Goal: Find specific page/section: Find specific page/section

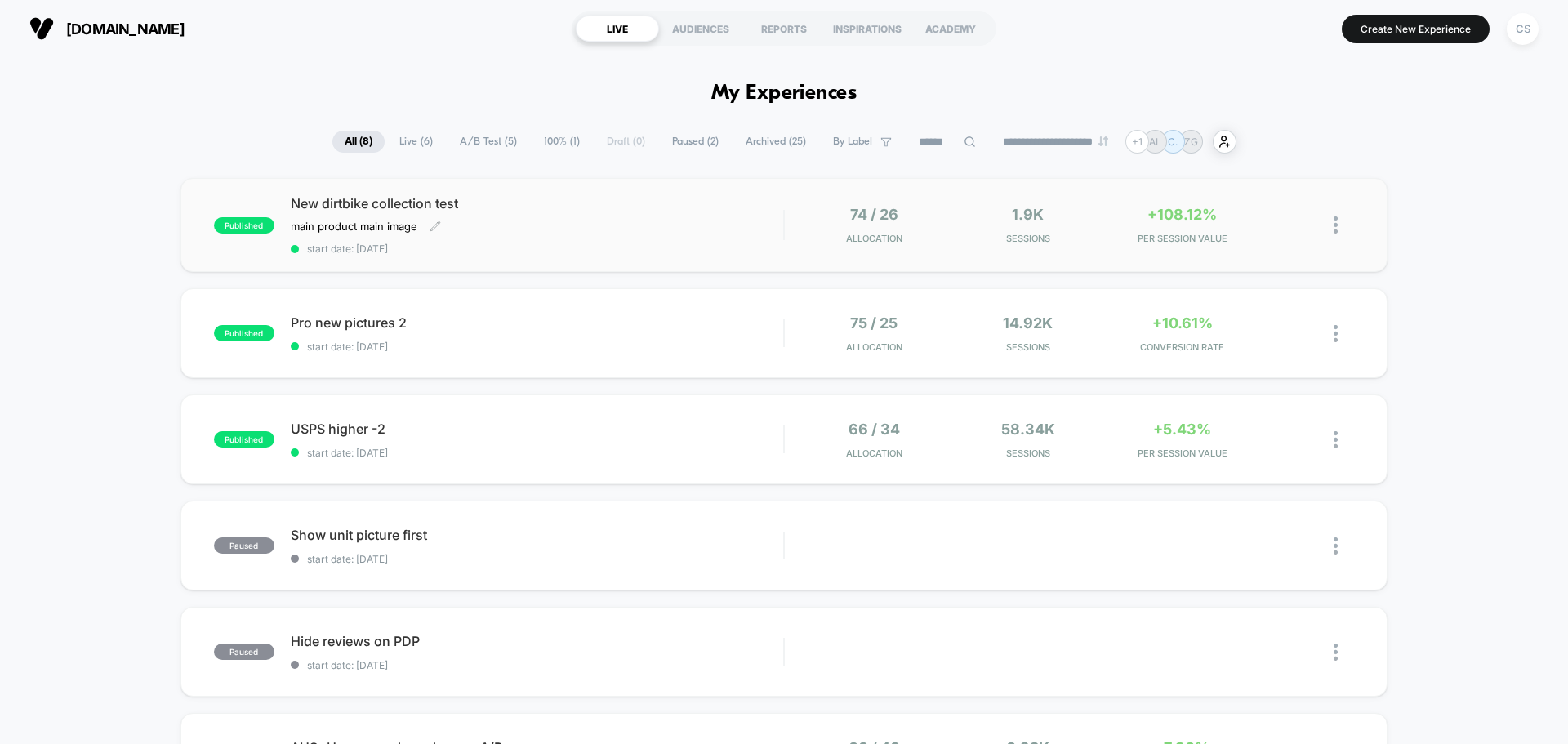
click at [480, 209] on span "New dirtbike collection test" at bounding box center [537, 203] width 493 height 16
